Goal: Task Accomplishment & Management: Use online tool/utility

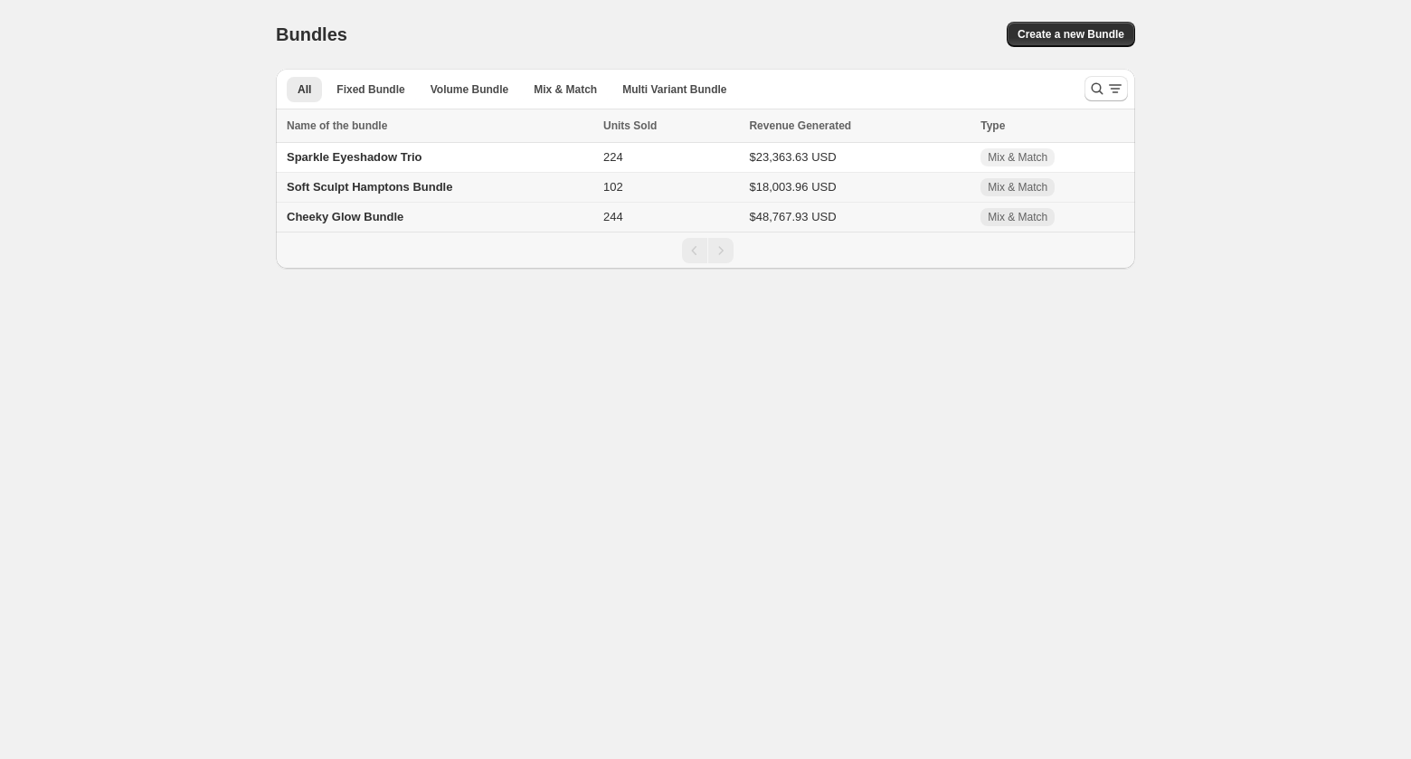
click at [344, 219] on span "Cheeky Glow Bundle" at bounding box center [345, 217] width 117 height 14
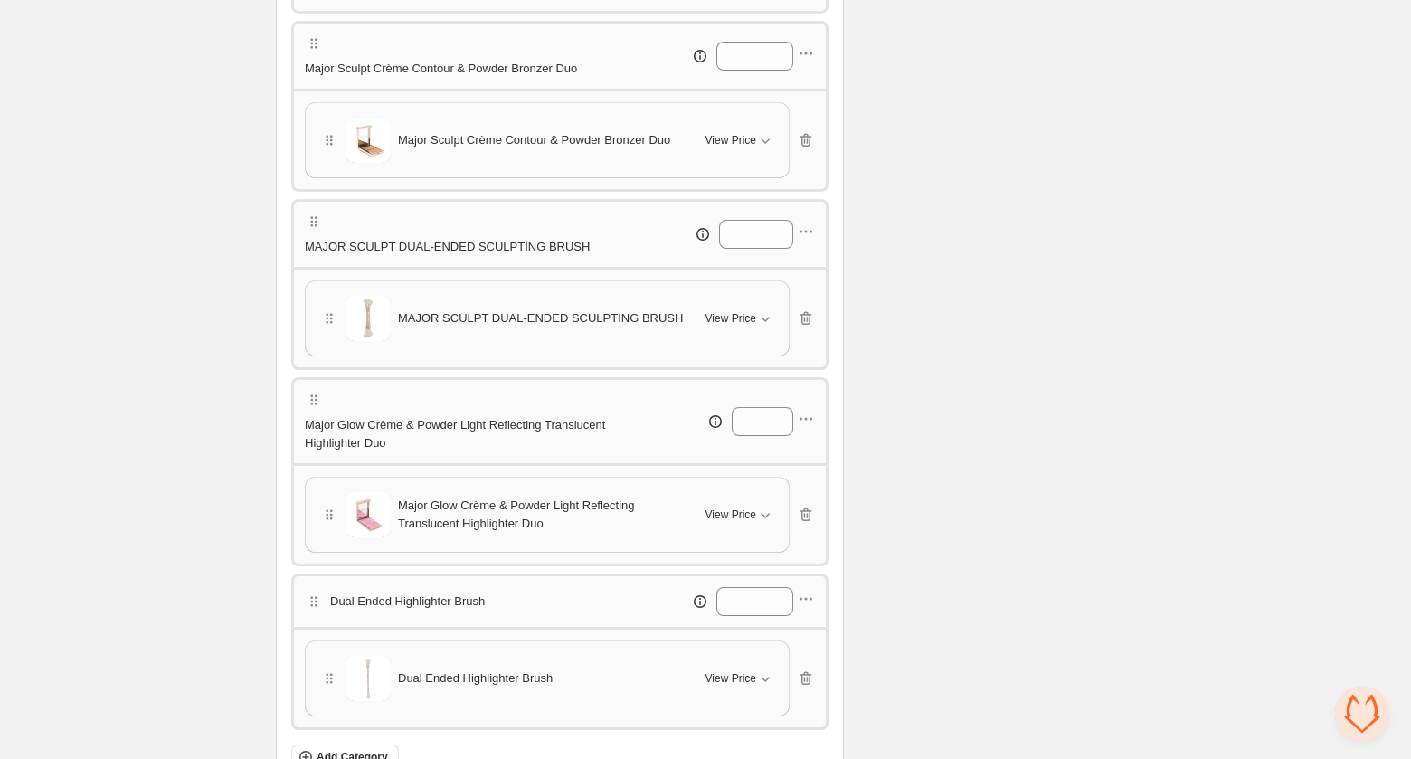
scroll to position [1194, 0]
